Goal: Check status: Check status

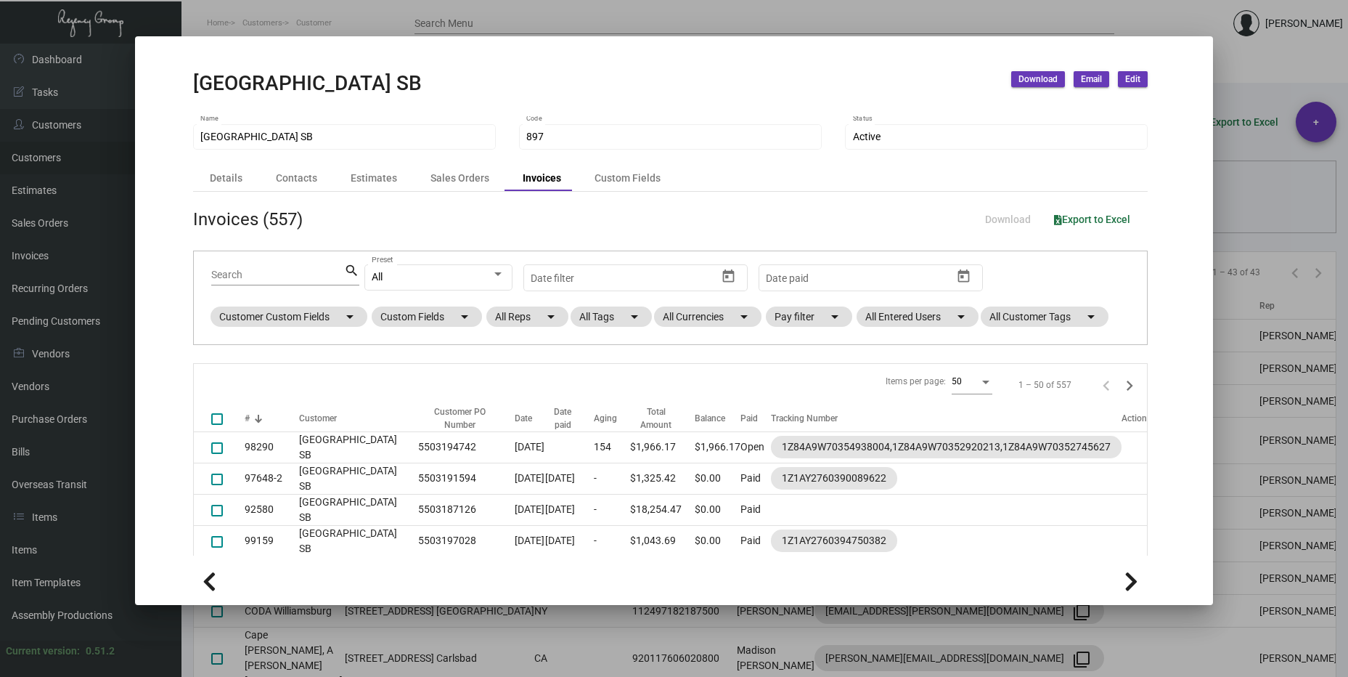
scroll to position [871, 0]
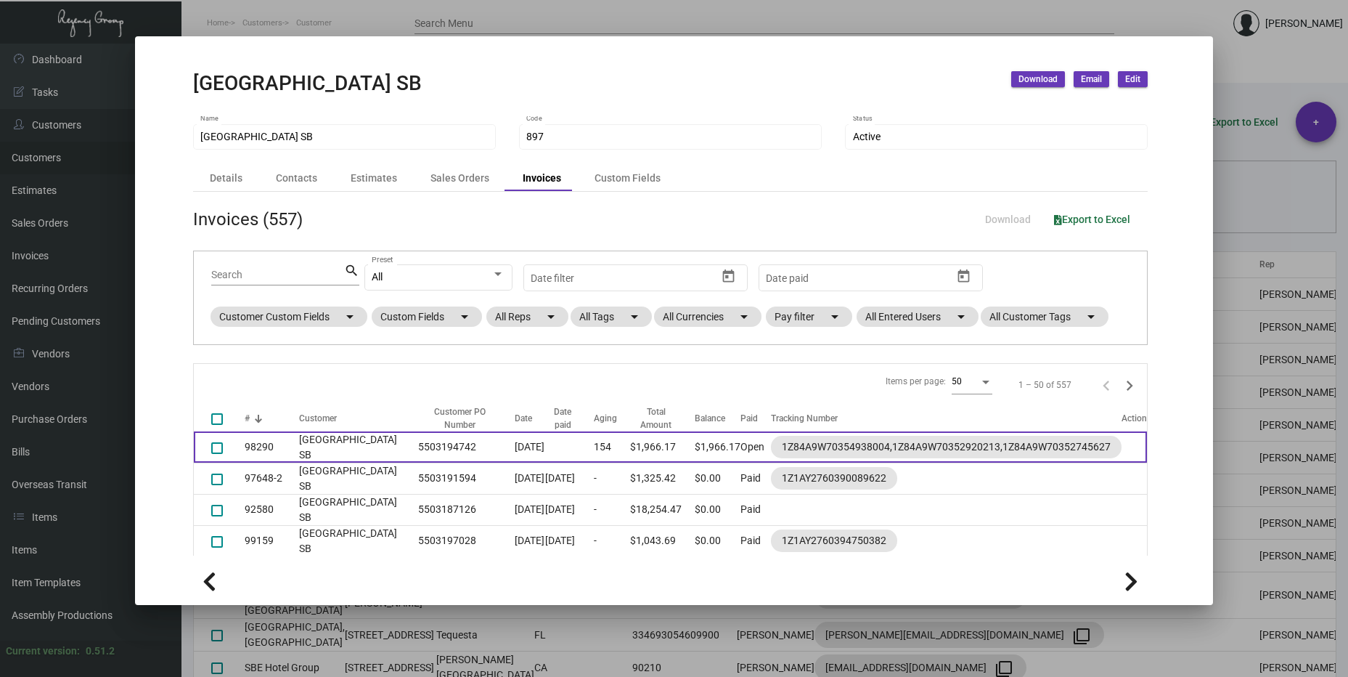
click at [639, 451] on td "$1,966.17" at bounding box center [662, 446] width 65 height 31
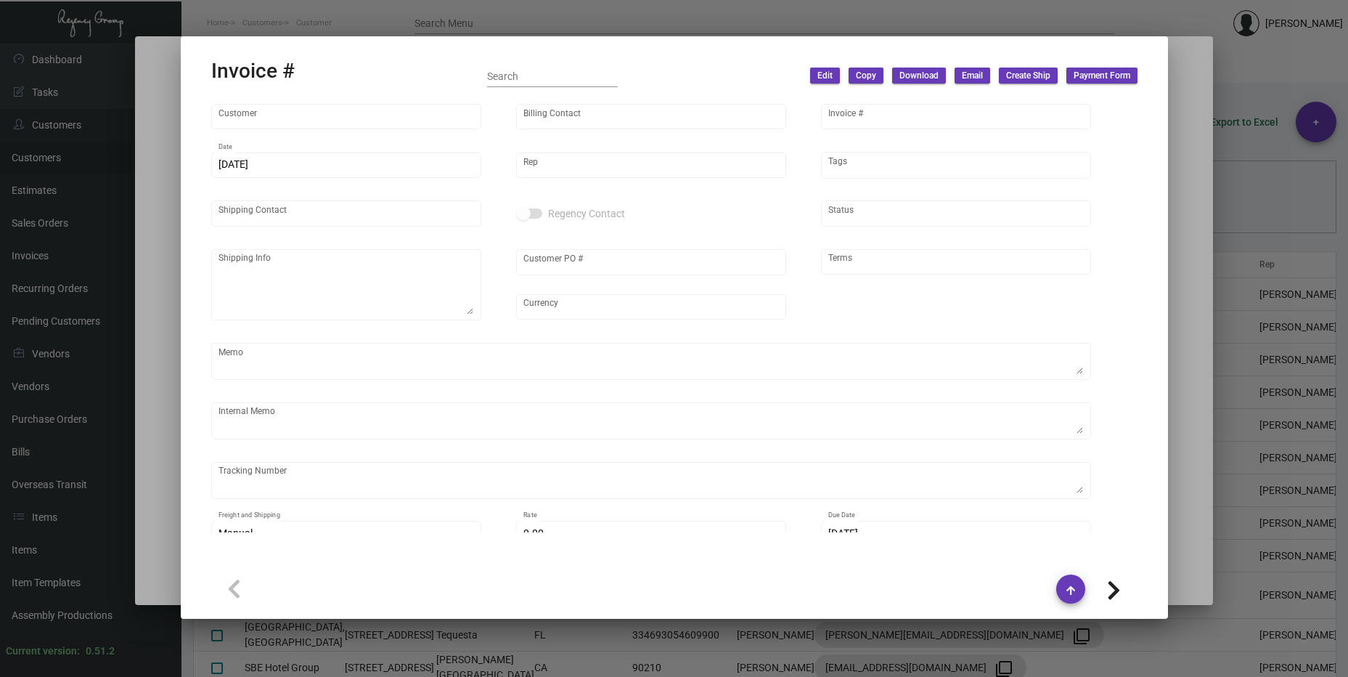
type input "[GEOGRAPHIC_DATA] SB"
type input "[PERSON_NAME]"
type input "98290"
type input "[DATE]"
type input "[PERSON_NAME]"
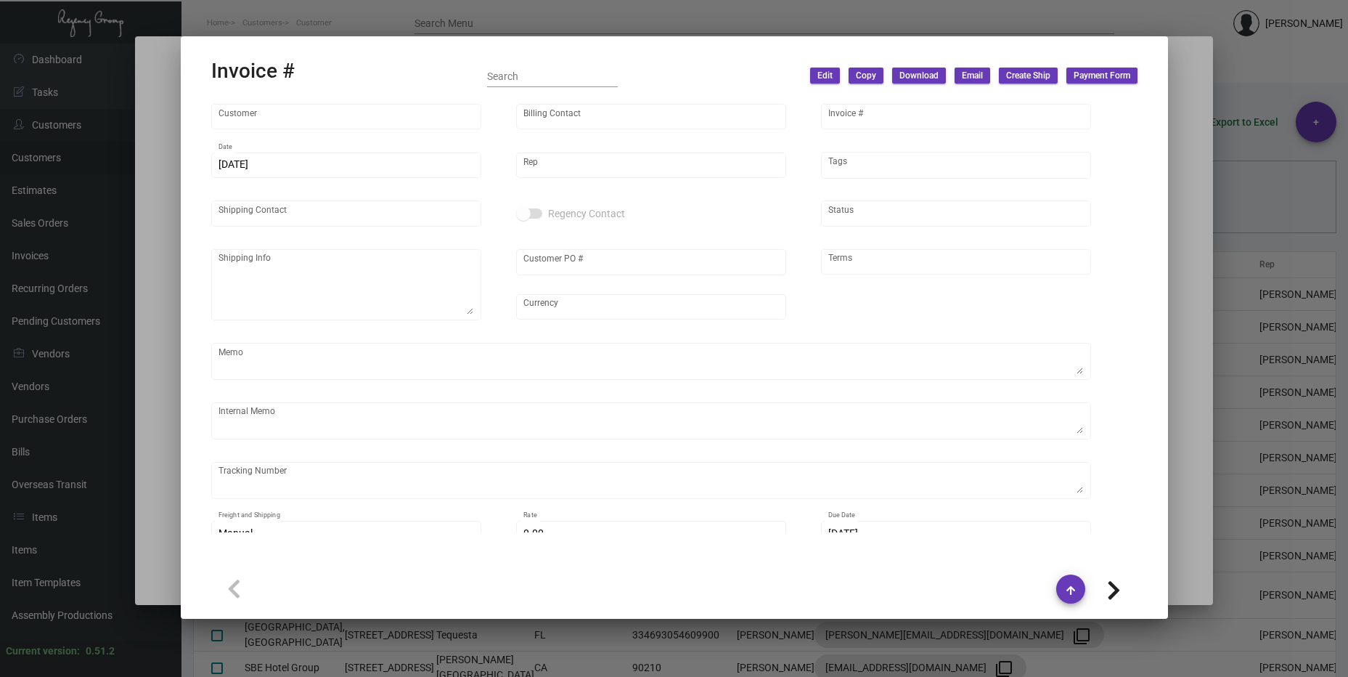
type input "Receiving Department"
type textarea "[GEOGRAPHIC_DATA] SB - ARYA [PERSON_NAME] [STREET_ADDRESS][PERSON_NAME]"
type input "5503194742"
type input "United States Dollar $"
type input "Net 30"
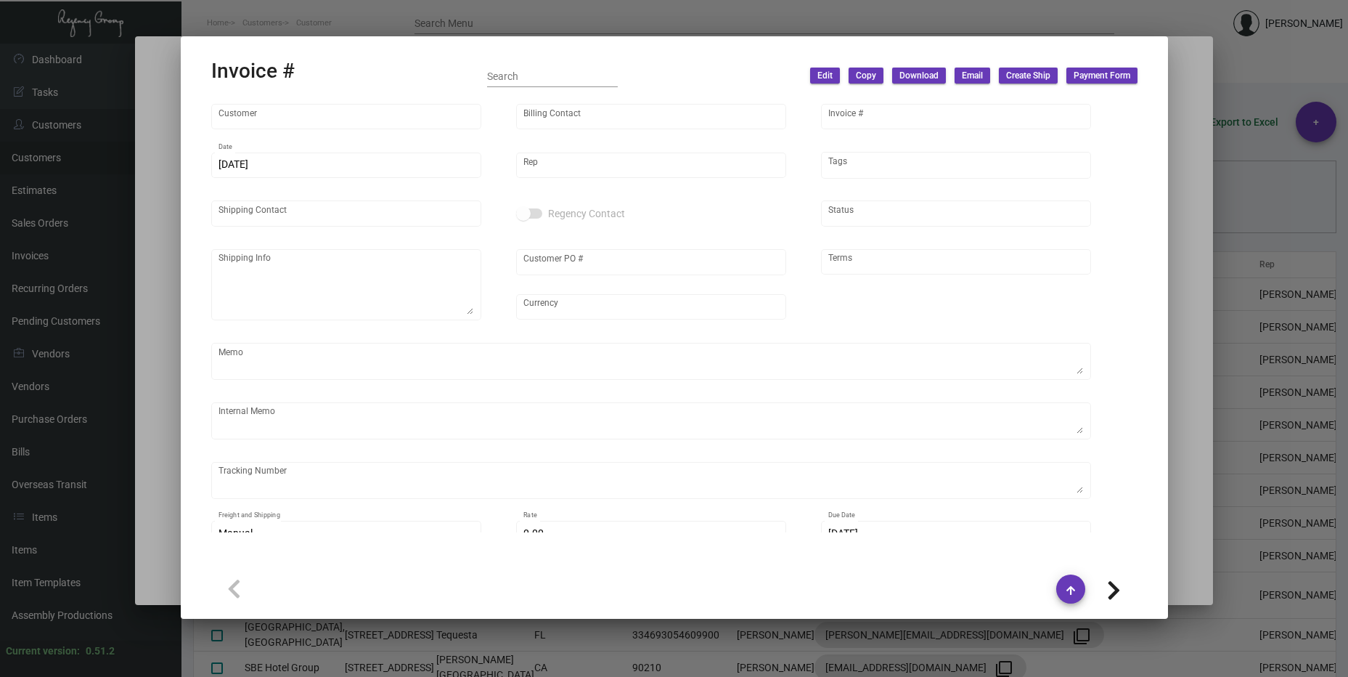
type textarea "62.67"
type input "$ 97.54"
type input "[DATE]"
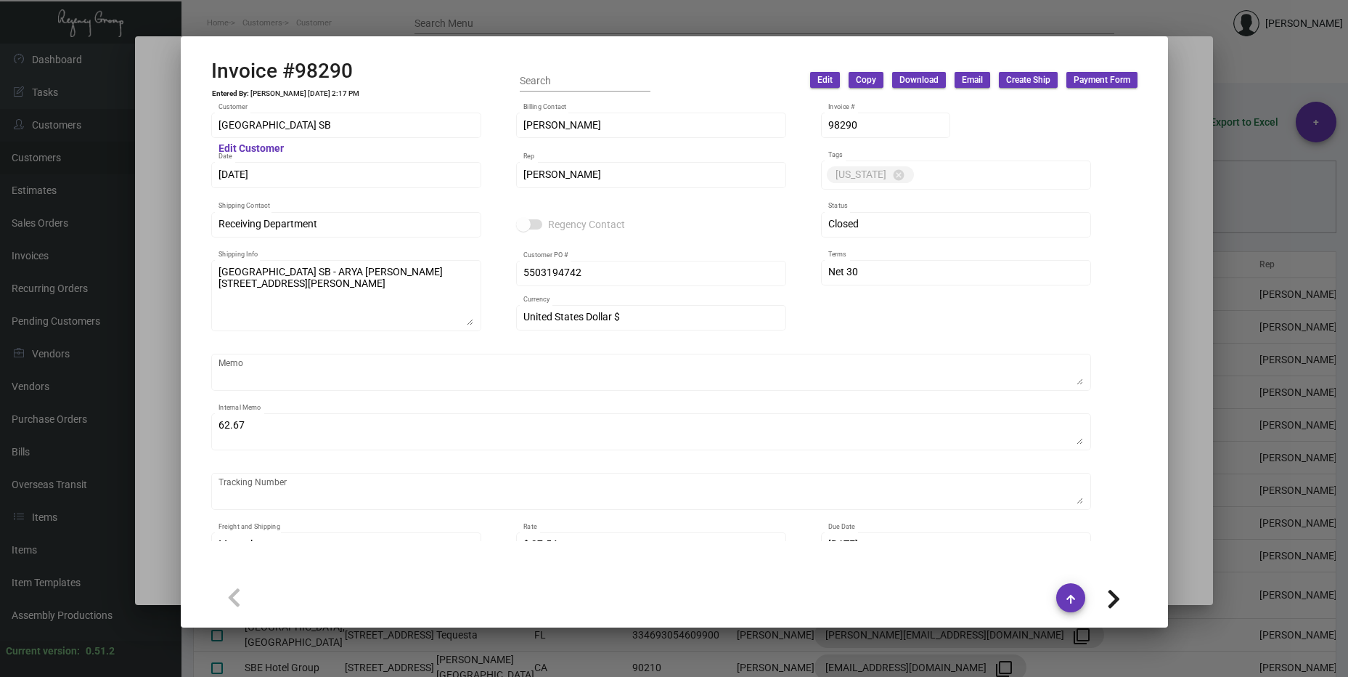
click at [680, 71] on div "Invoice #98290 Entered By: [PERSON_NAME] [DATE] 2:17 PM Search Edit Copy Downlo…" at bounding box center [674, 80] width 927 height 43
click at [1194, 342] on div at bounding box center [674, 338] width 1348 height 677
